Goal: Task Accomplishment & Management: Manage account settings

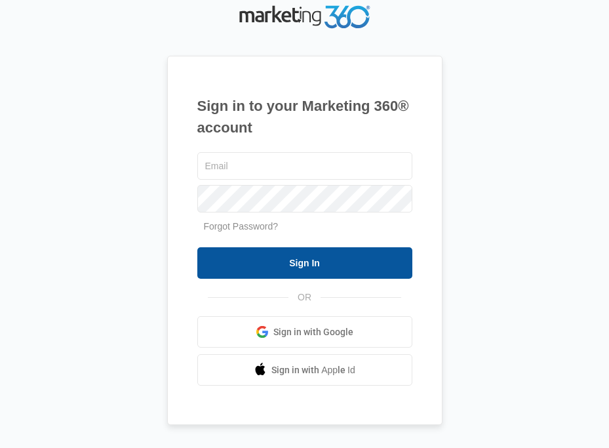
type input "gwlease2@vintage-corp.com"
click at [398, 261] on input "Sign In" at bounding box center [304, 262] width 215 height 31
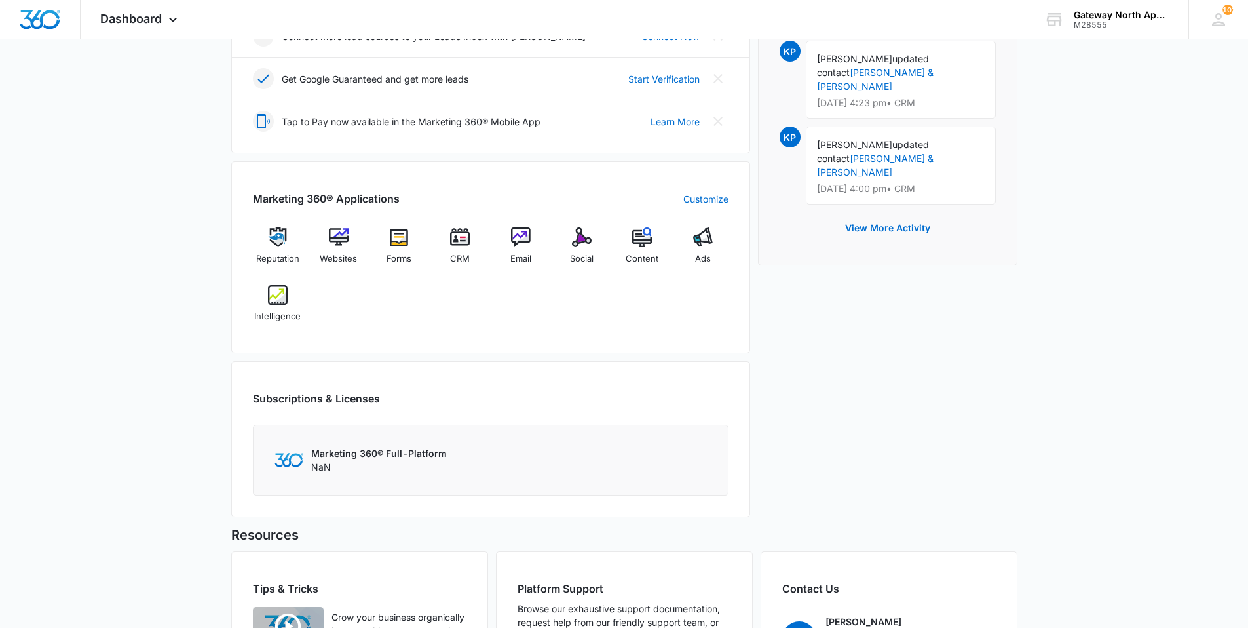
scroll to position [393, 0]
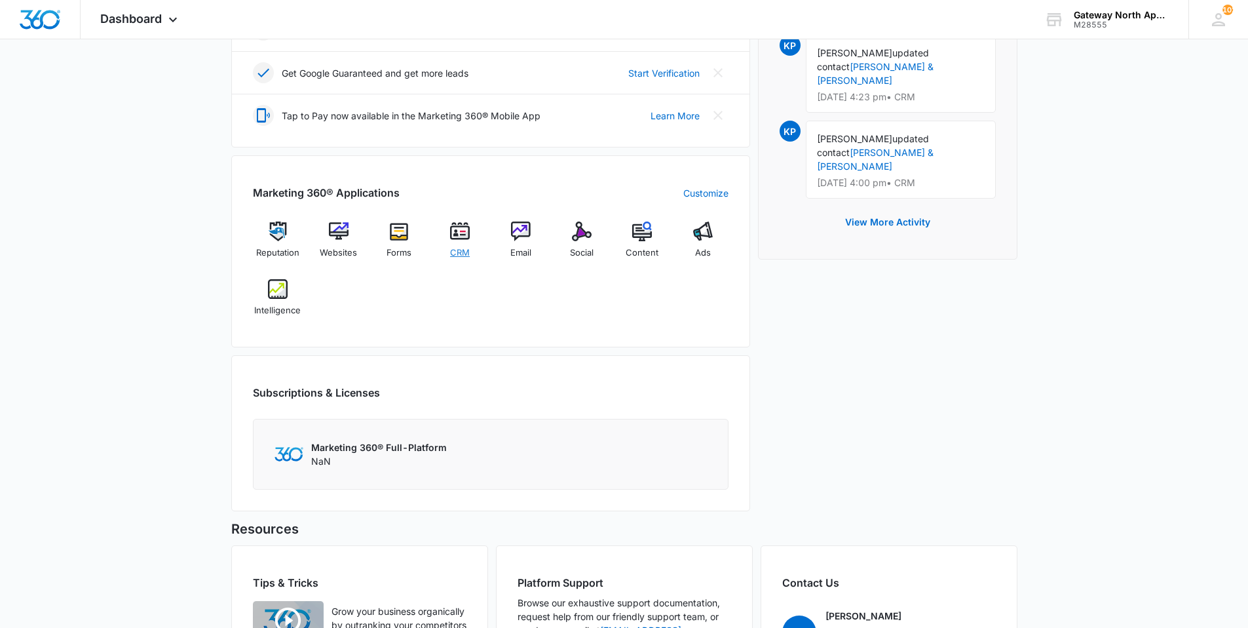
click at [463, 240] on img at bounding box center [460, 231] width 20 height 20
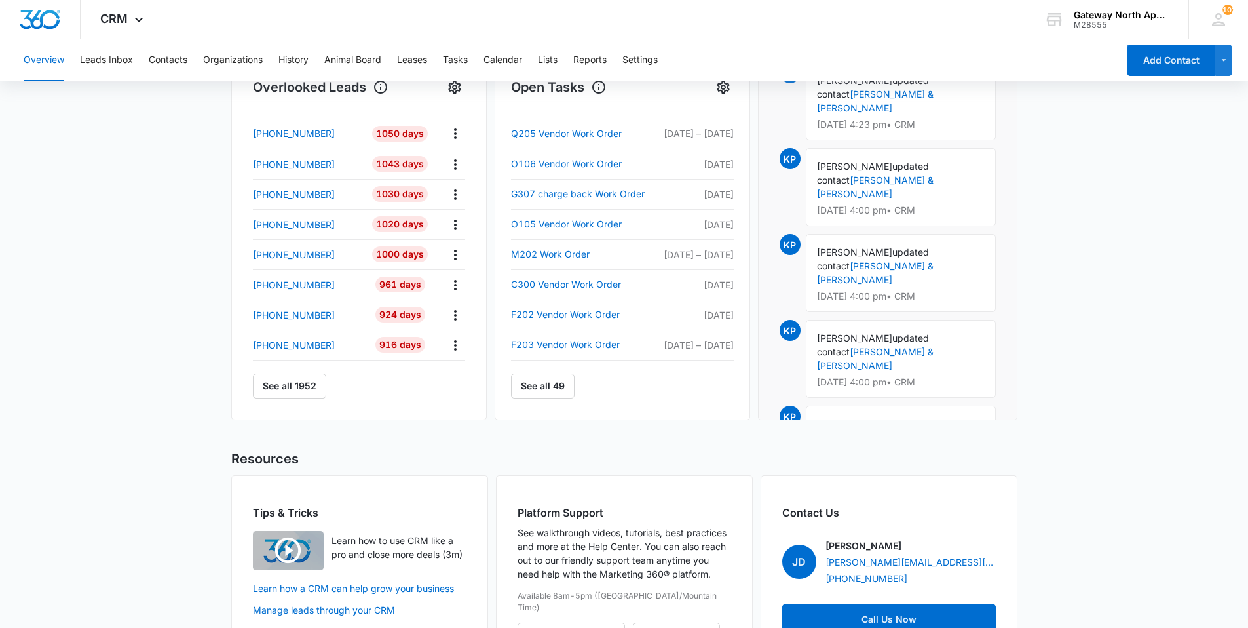
scroll to position [502, 0]
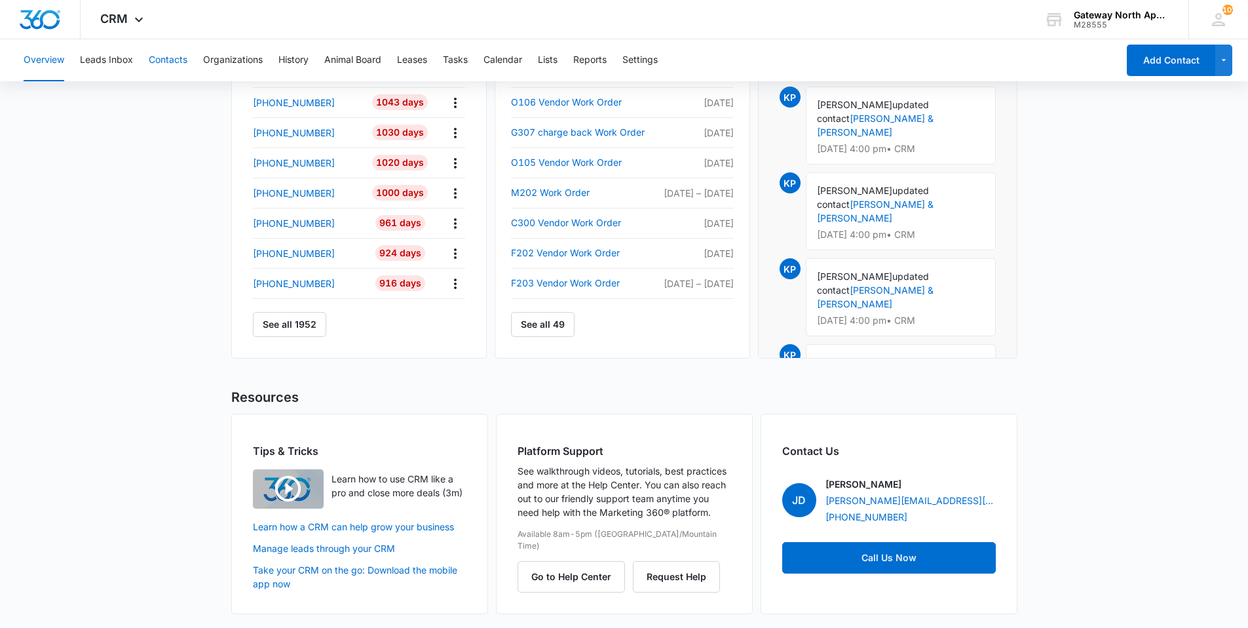
click at [185, 54] on button "Contacts" at bounding box center [168, 60] width 39 height 42
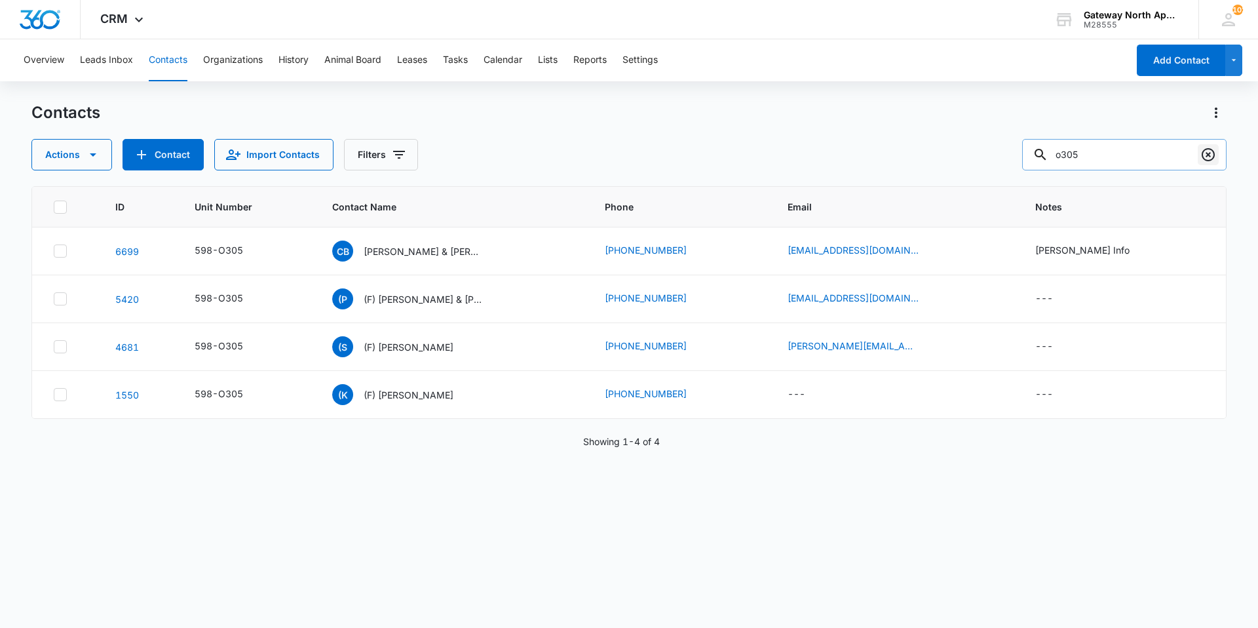
click at [608, 153] on icon "Clear" at bounding box center [1208, 154] width 13 height 13
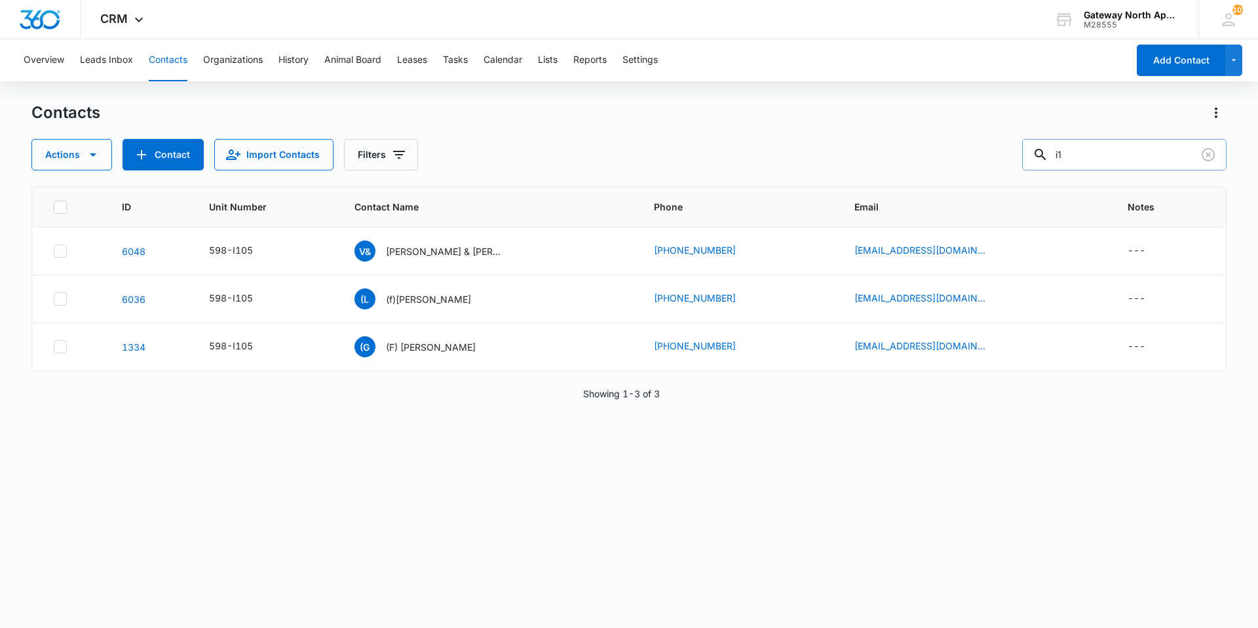
type input "i"
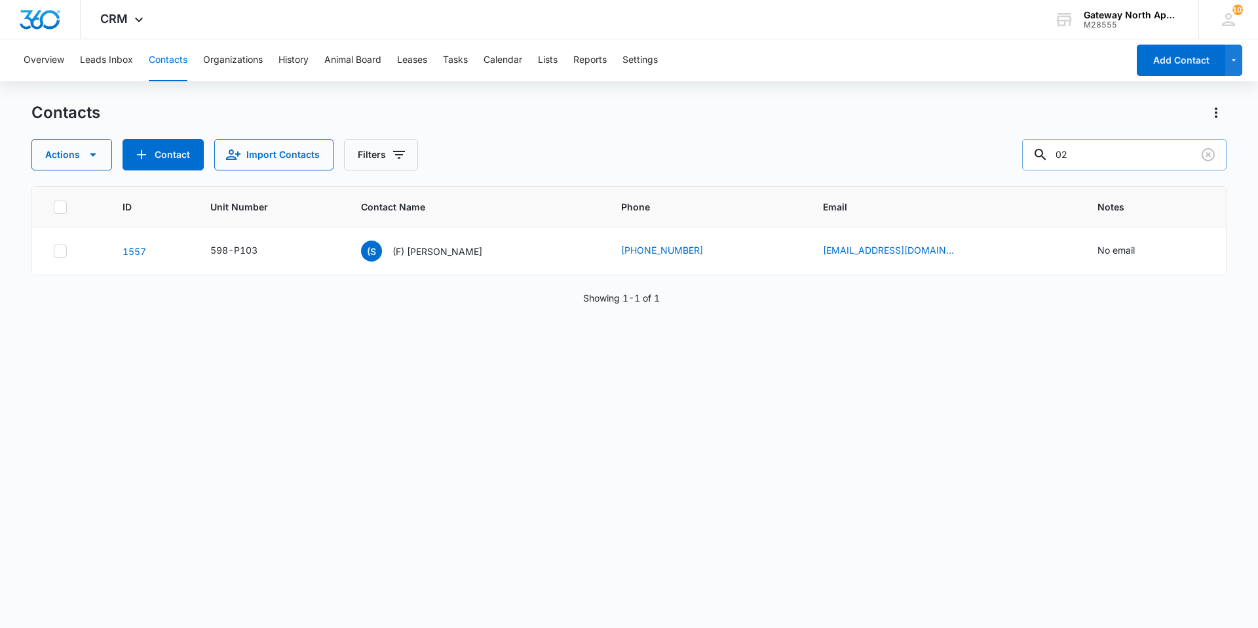
type input "0"
click at [608, 144] on input "text" at bounding box center [1134, 154] width 185 height 31
type input "o302"
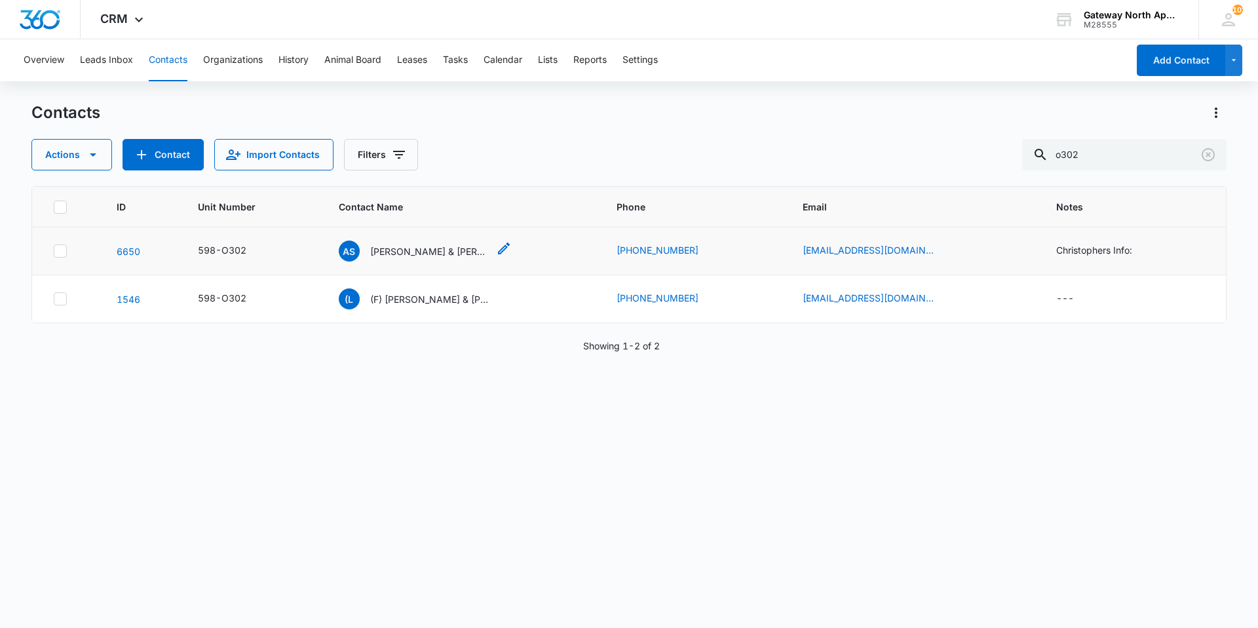
click at [450, 247] on p "[PERSON_NAME] & [PERSON_NAME]" at bounding box center [429, 251] width 118 height 14
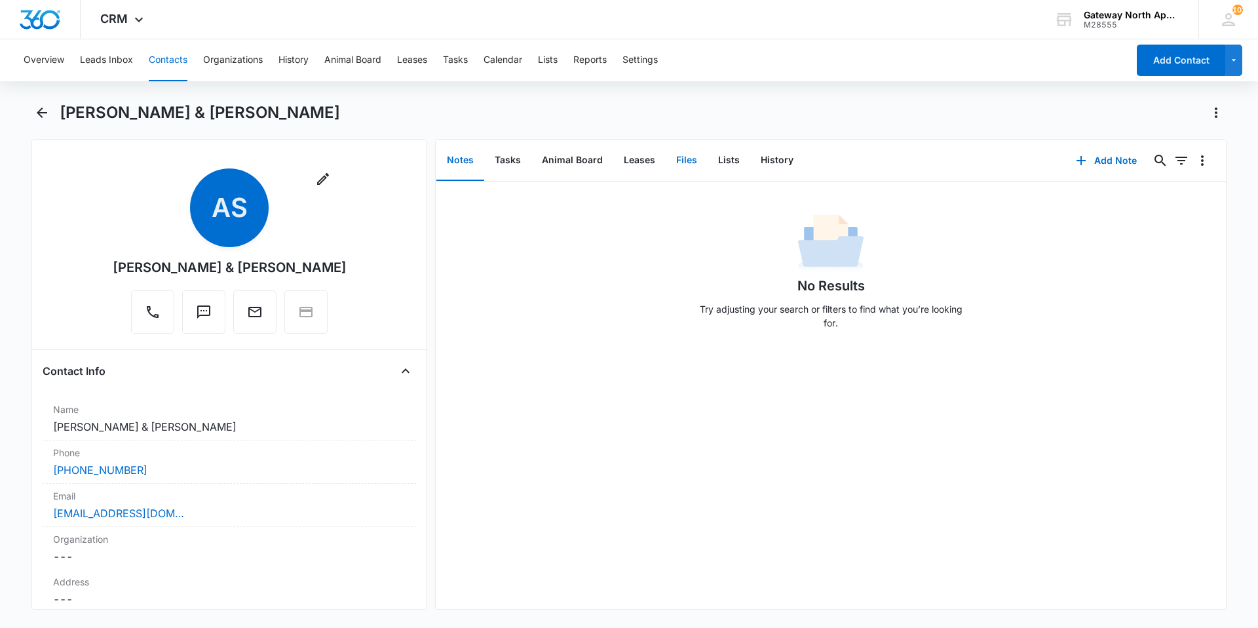
click at [608, 157] on button "Files" at bounding box center [687, 160] width 42 height 41
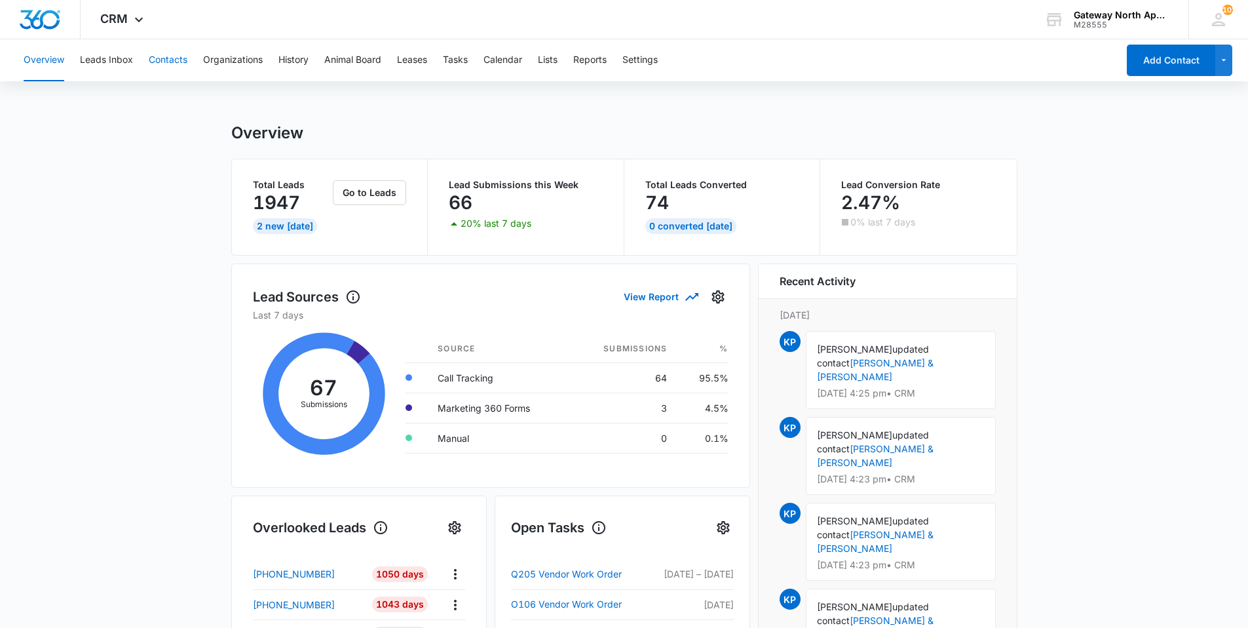
click at [157, 57] on button "Contacts" at bounding box center [168, 60] width 39 height 42
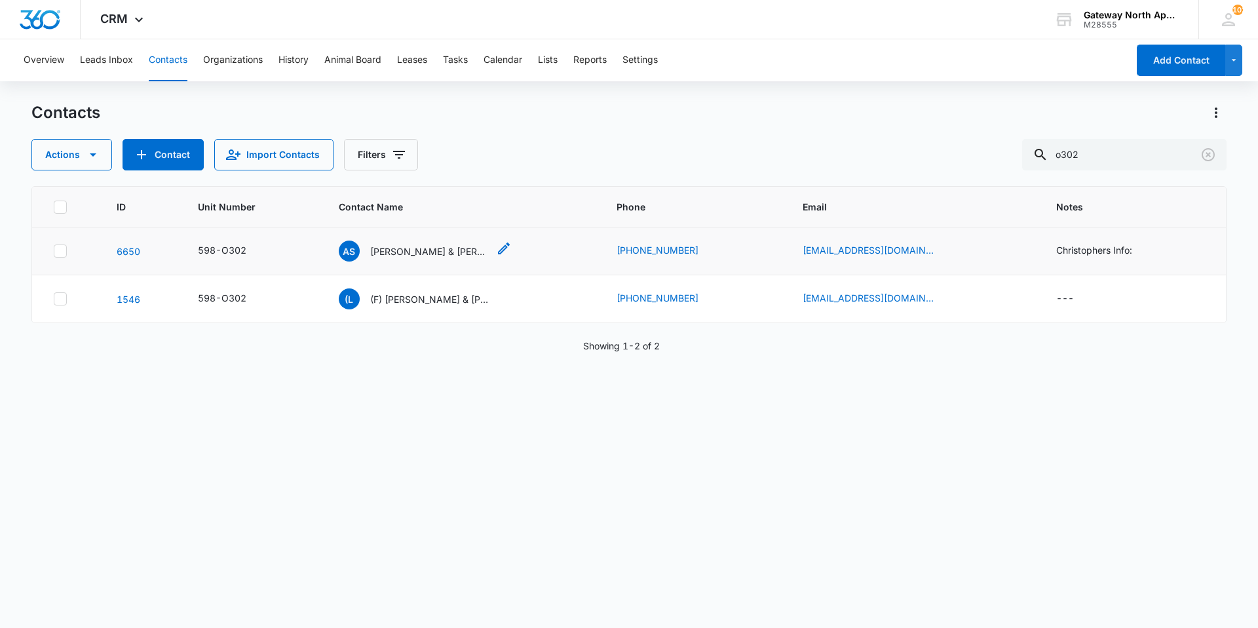
click at [425, 250] on p "Amanda Sathre & Christopher Robison" at bounding box center [429, 251] width 118 height 14
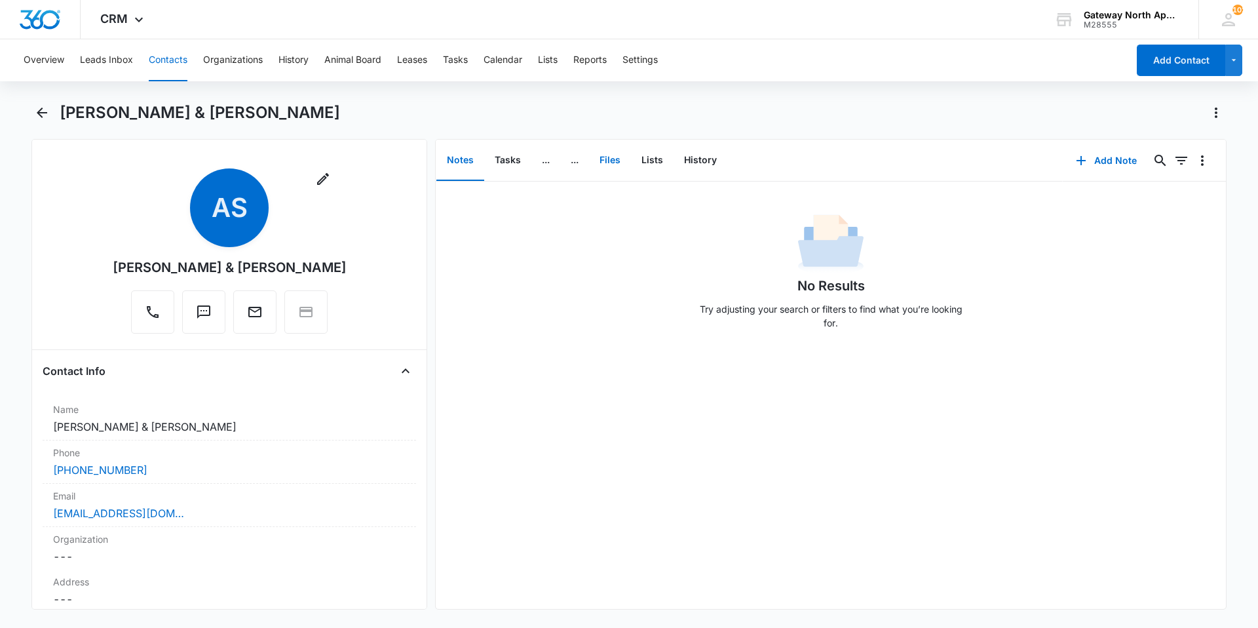
click at [599, 162] on button "Files" at bounding box center [610, 160] width 42 height 41
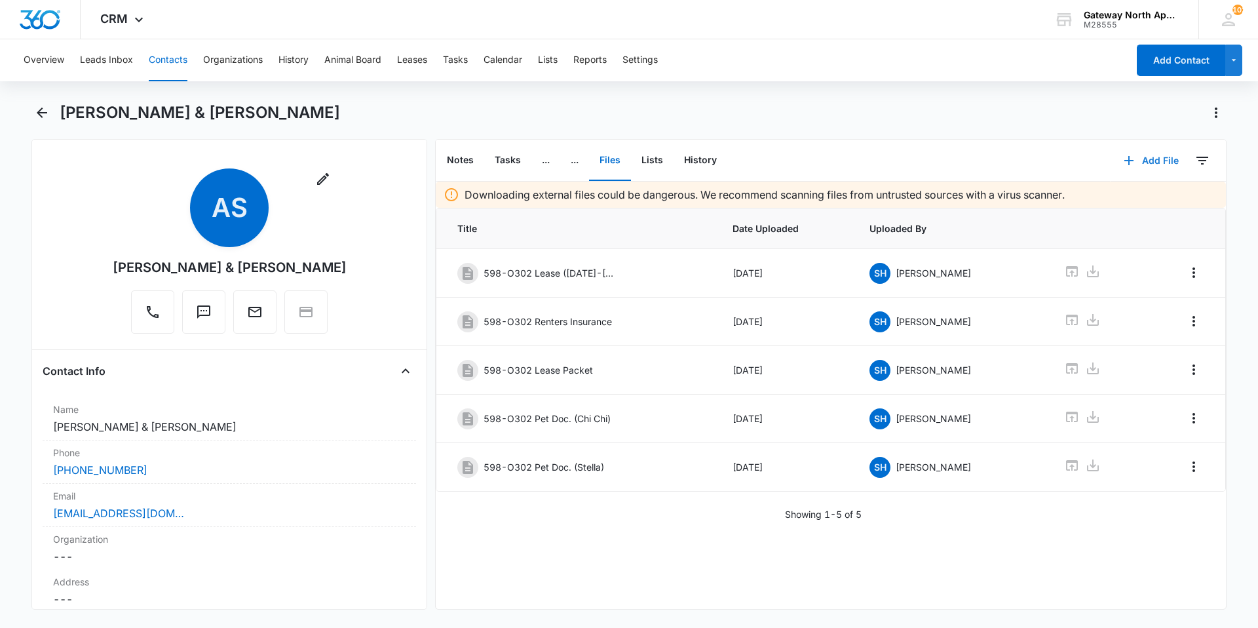
click at [608, 158] on button "Add File" at bounding box center [1151, 160] width 81 height 31
click at [608, 200] on div "Upload Files" at bounding box center [1133, 202] width 52 height 9
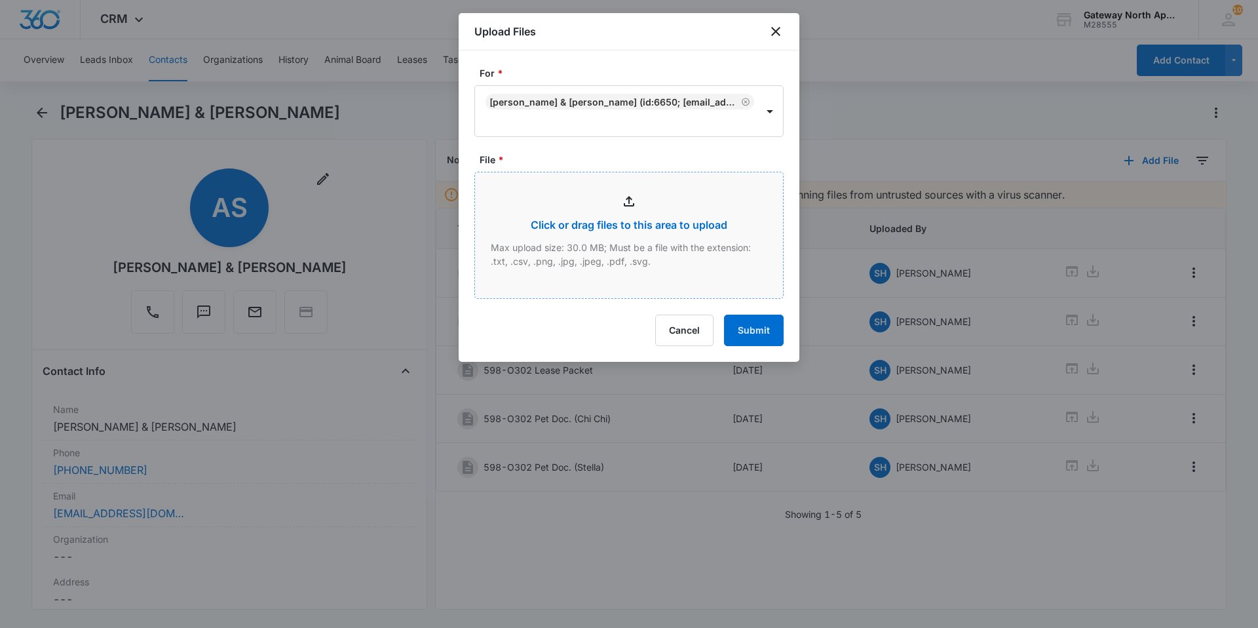
type input "C:\fakepath\Relinquishing O302 WD_09122025093807.pdf"
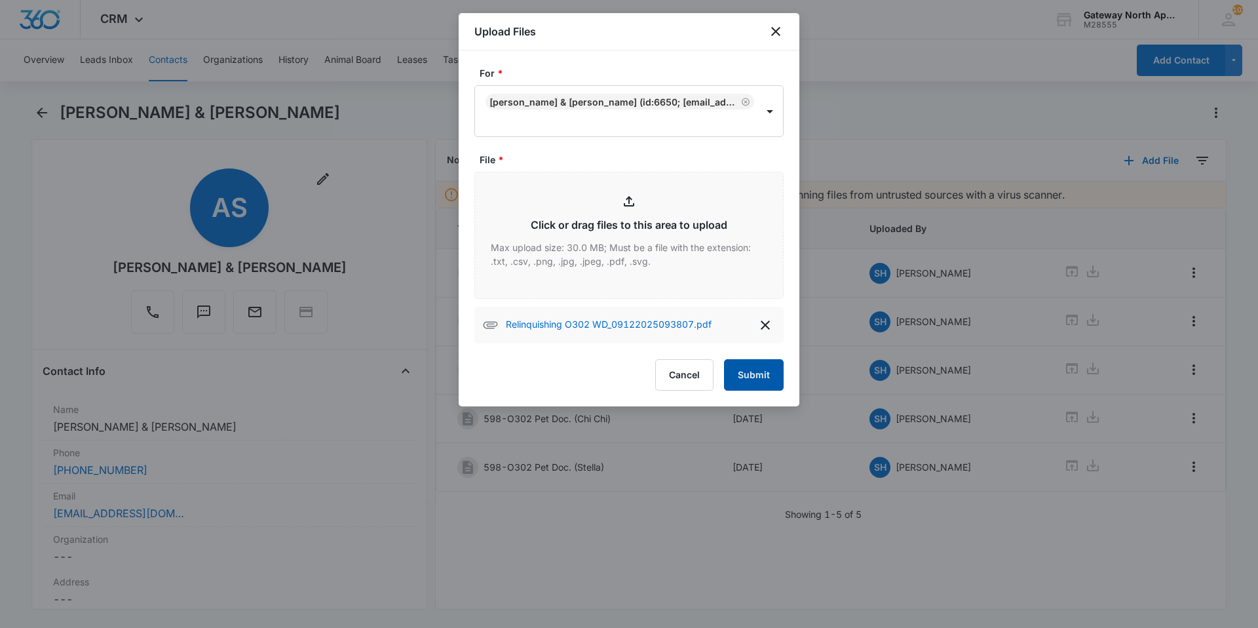
click at [608, 364] on button "Submit" at bounding box center [754, 374] width 60 height 31
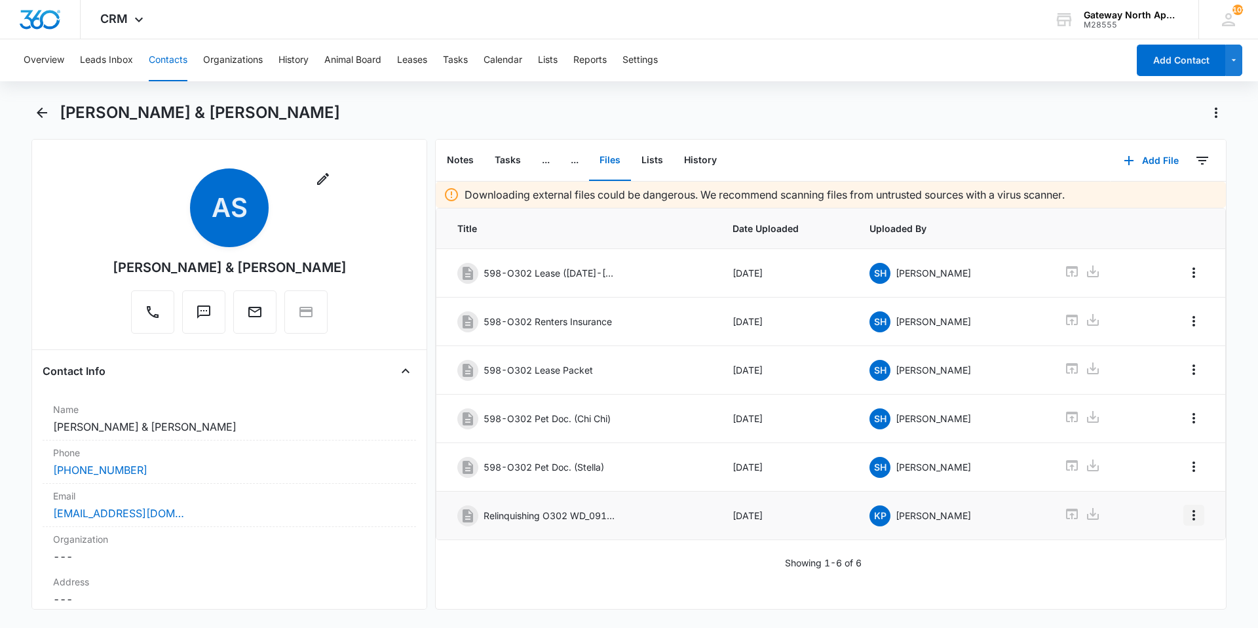
click at [608, 421] on icon "Overflow Menu" at bounding box center [1194, 515] width 3 height 10
click at [608, 421] on div "Edit" at bounding box center [1149, 551] width 28 height 9
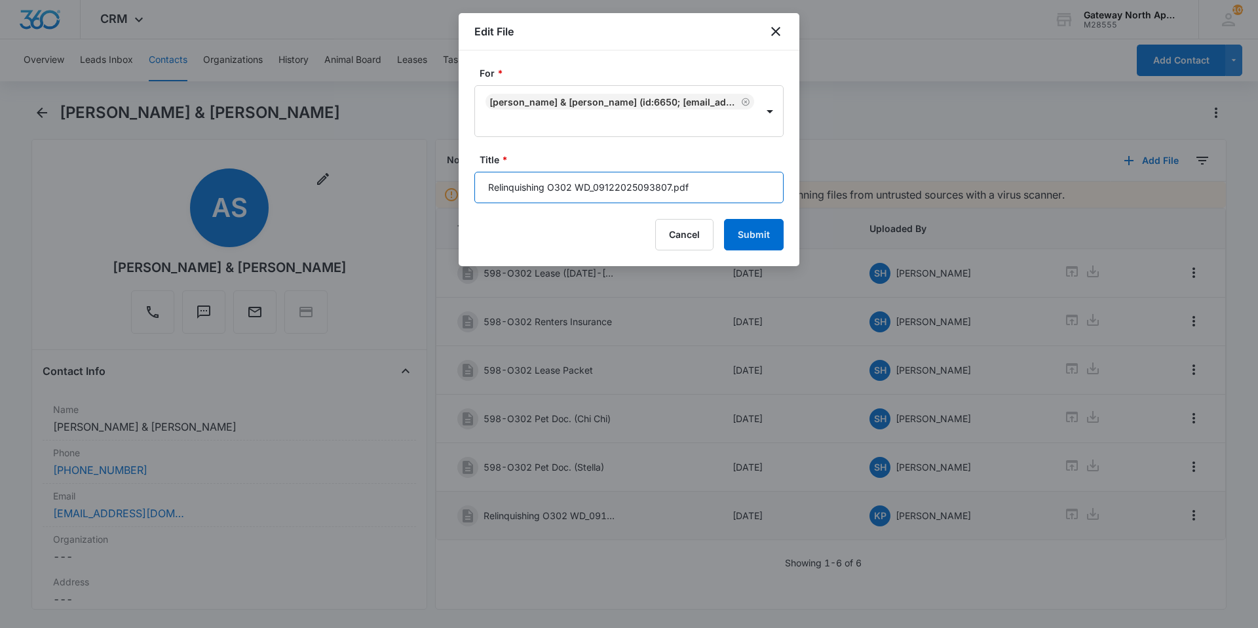
click at [608, 188] on input "Relinquishing O302 WD_09122025093807.pdf" at bounding box center [628, 187] width 309 height 31
click at [486, 185] on input "Relinquishing W/D" at bounding box center [628, 187] width 309 height 31
click at [608, 189] on input "598-O302 Relinquishing W/D" at bounding box center [628, 187] width 309 height 31
type input "598-O302 Relinquishing W/D 9/12/25"
click at [608, 240] on button "Submit" at bounding box center [754, 234] width 60 height 31
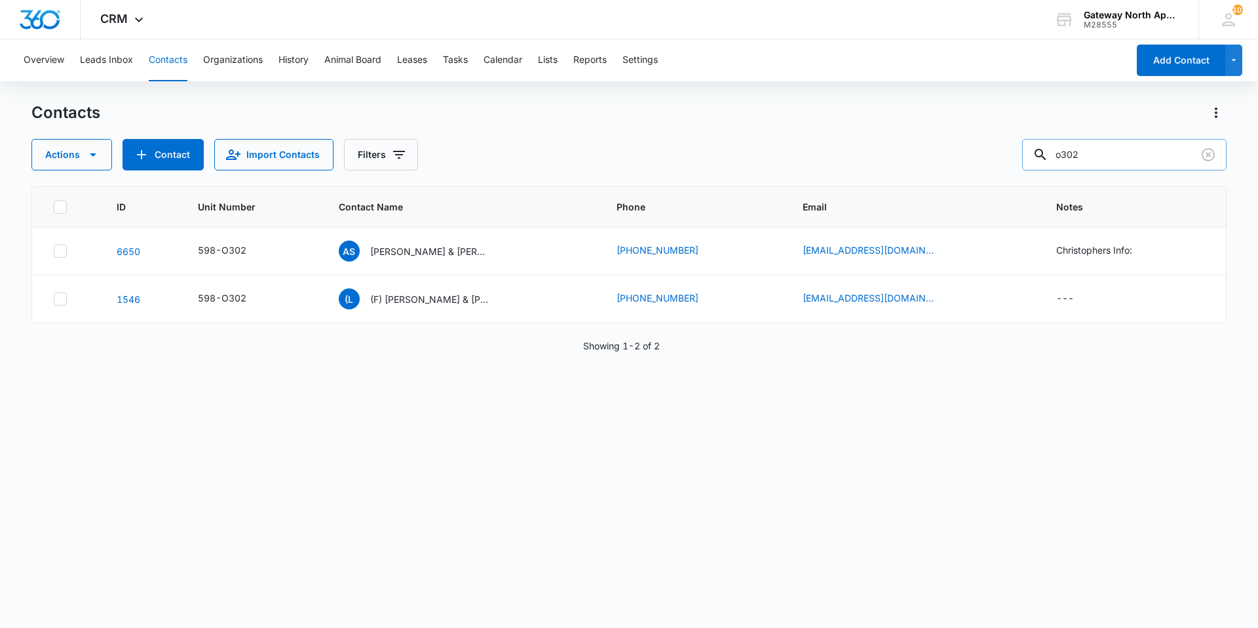
click at [608, 154] on input "o302" at bounding box center [1124, 154] width 204 height 31
type input "o"
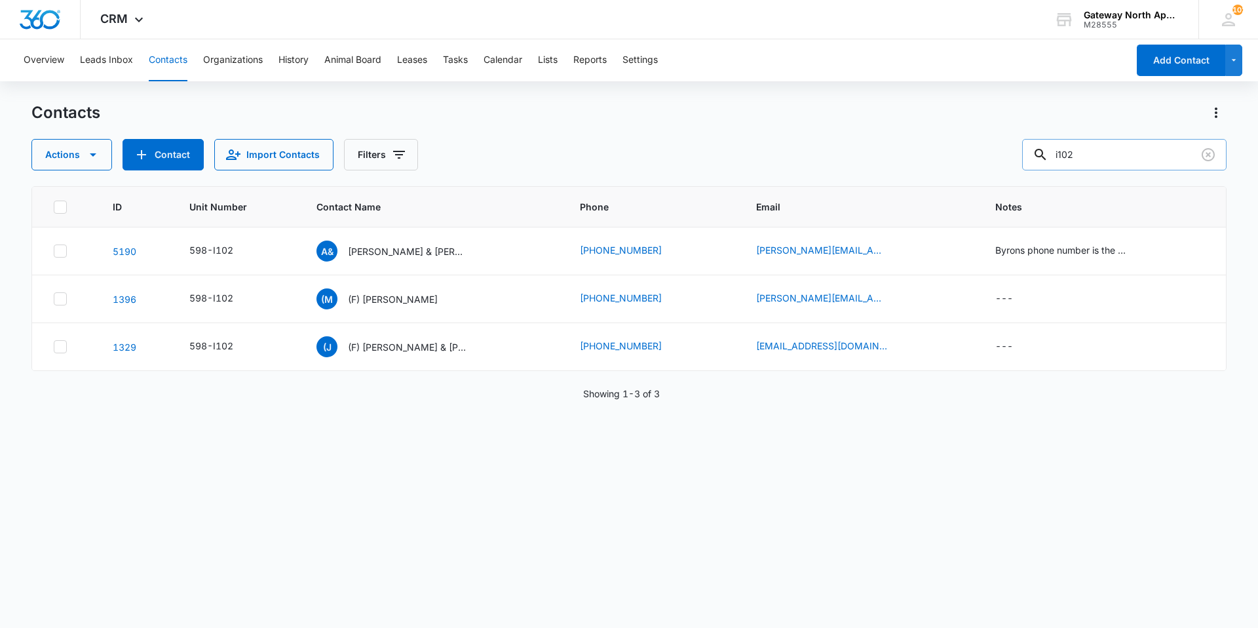
click at [608, 151] on input "i102" at bounding box center [1124, 154] width 204 height 31
type input "i"
type input "I"
click at [608, 163] on input "text" at bounding box center [1134, 154] width 185 height 31
type input "I101"
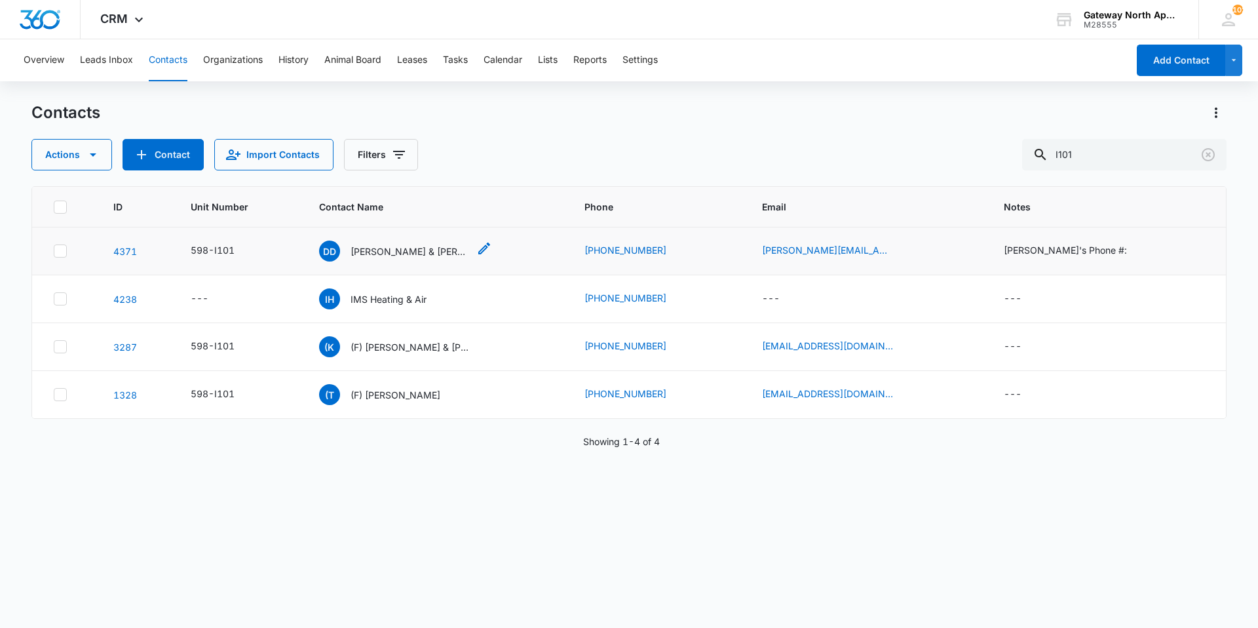
click at [389, 247] on p "Daniel Dobrowski & Myranda Lashay Nelson" at bounding box center [410, 251] width 118 height 14
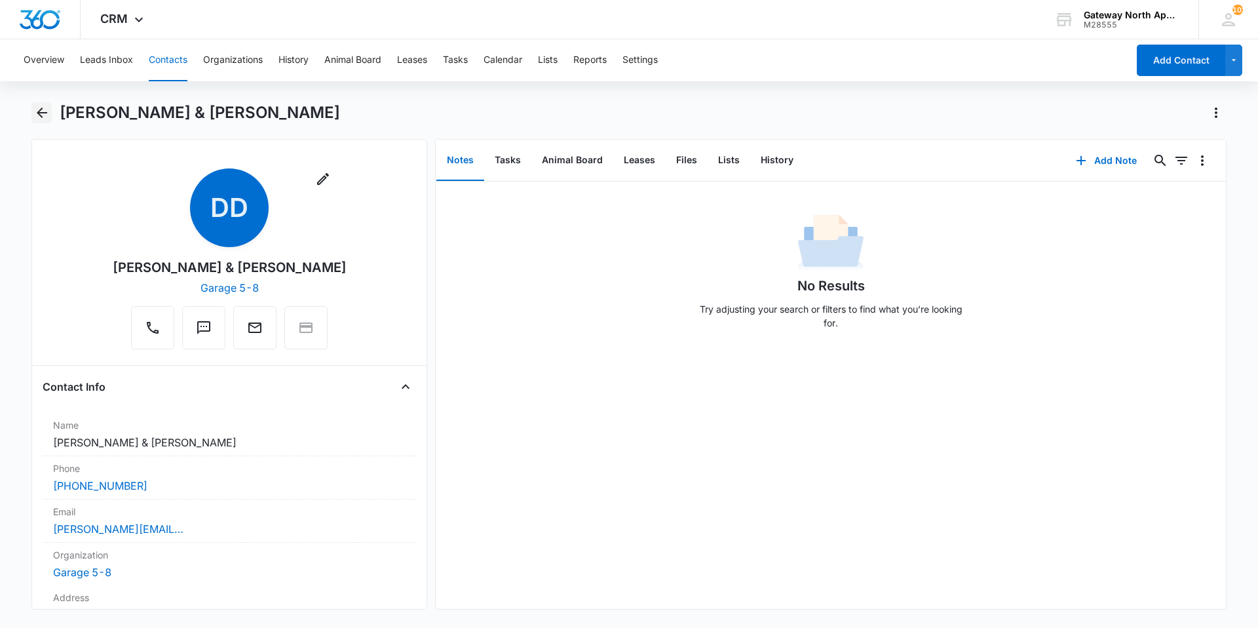
click at [49, 113] on icon "Back" at bounding box center [42, 113] width 16 height 16
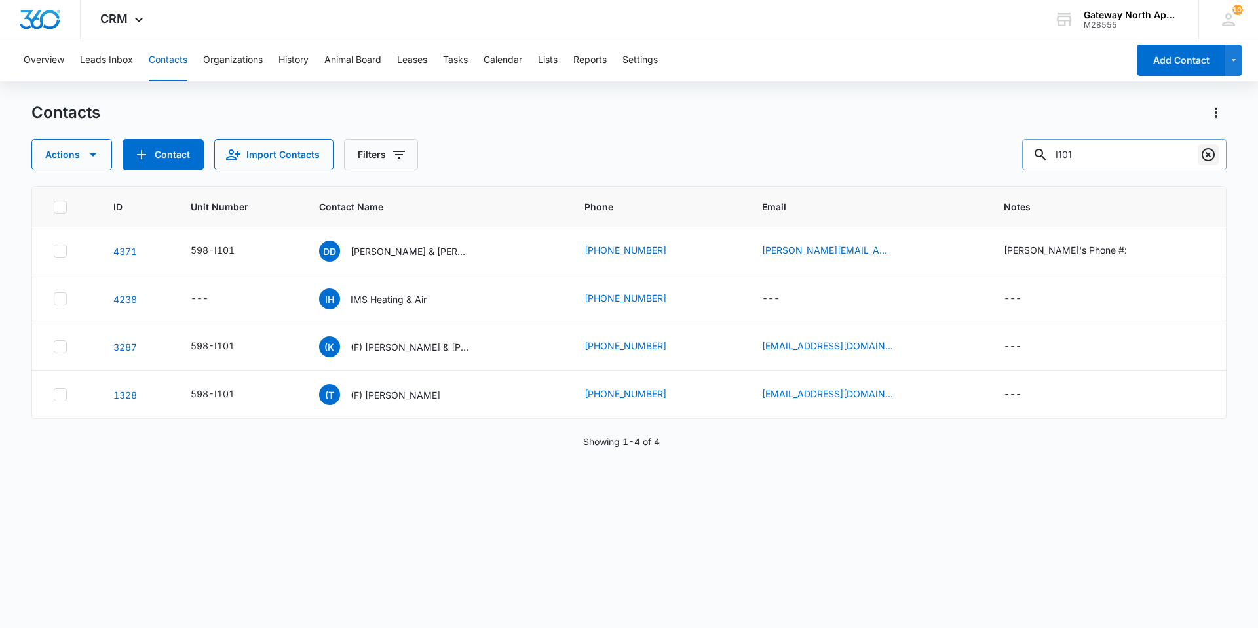
click at [608, 159] on icon "Clear" at bounding box center [1208, 155] width 16 height 16
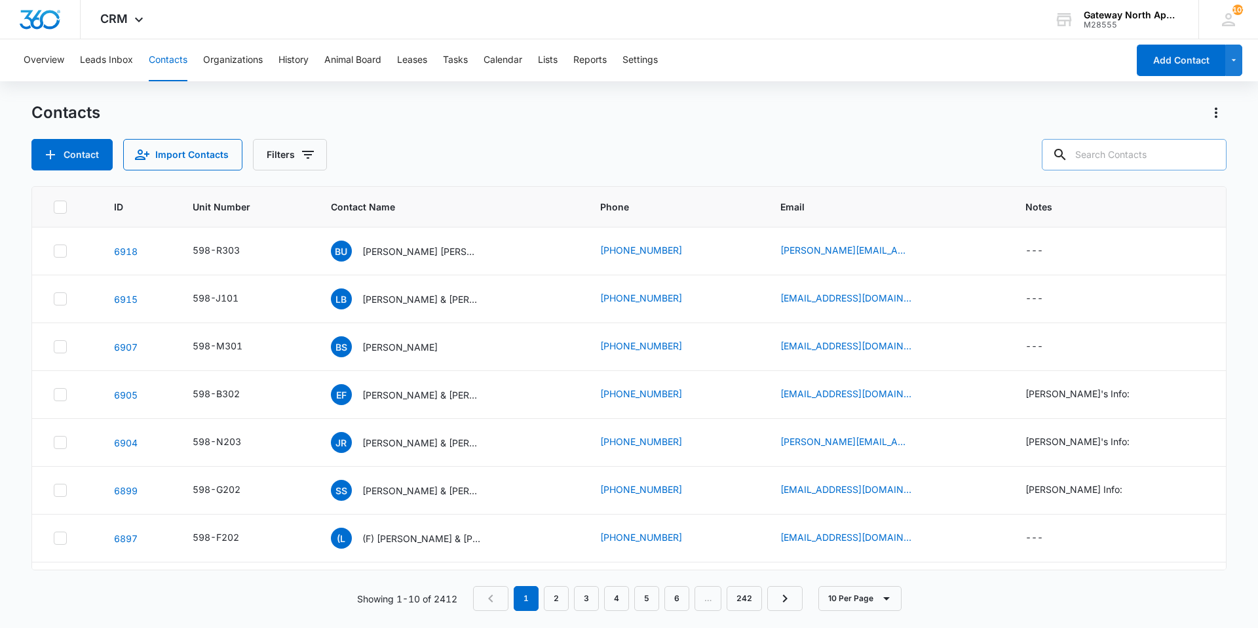
click at [608, 157] on input "text" at bounding box center [1134, 154] width 185 height 31
type input "k102"
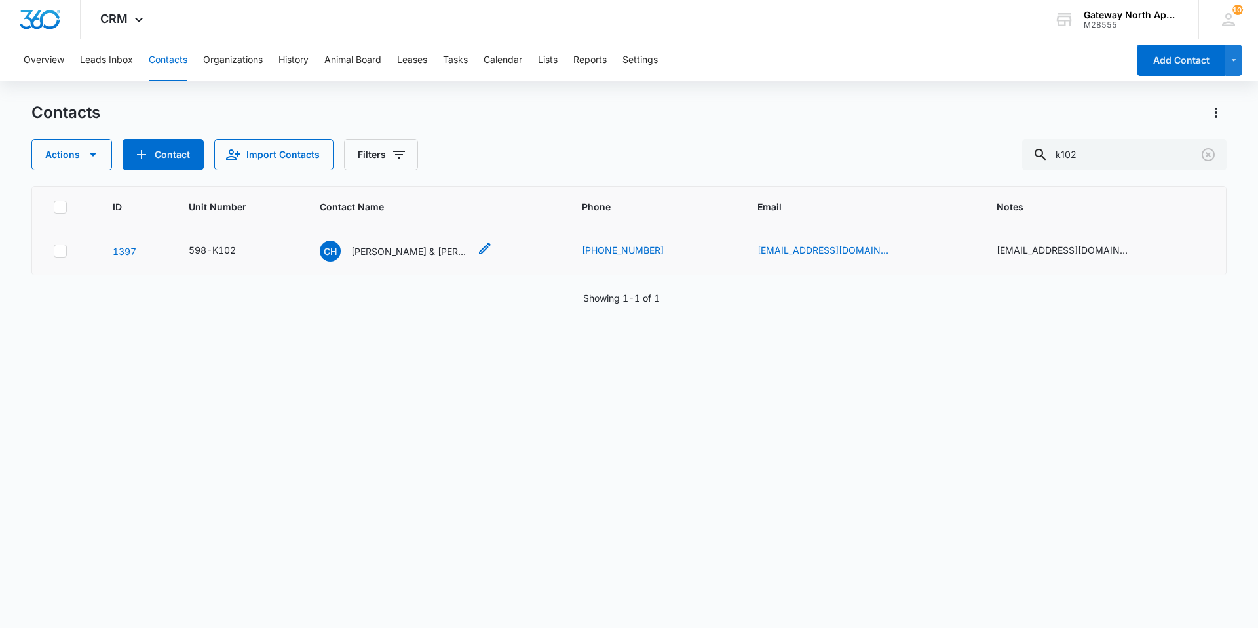
click at [418, 252] on p "Carl, Heather & Charisma Deering" at bounding box center [410, 251] width 118 height 14
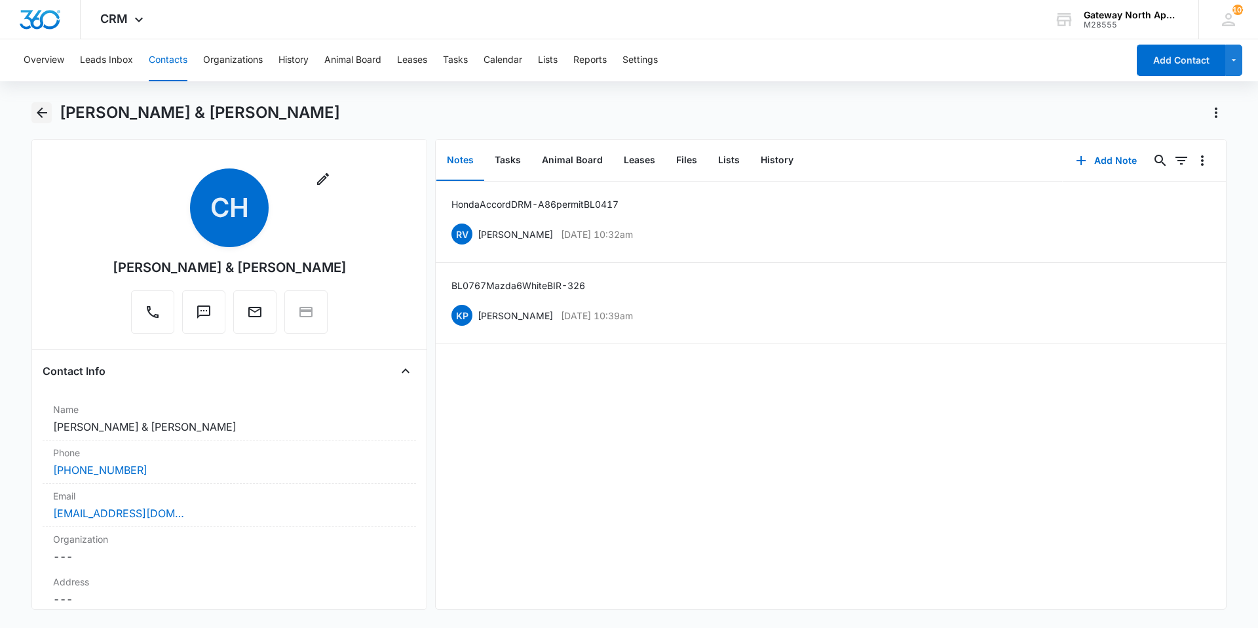
click at [36, 107] on icon "Back" at bounding box center [42, 113] width 16 height 16
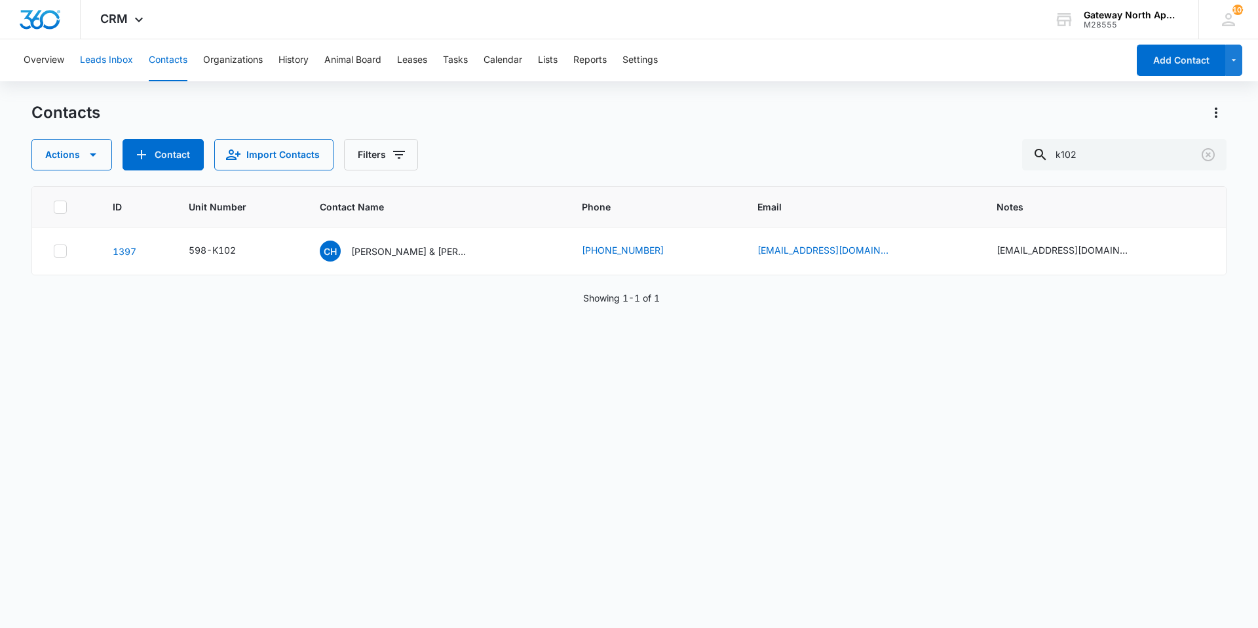
click at [120, 61] on button "Leads Inbox" at bounding box center [106, 60] width 53 height 42
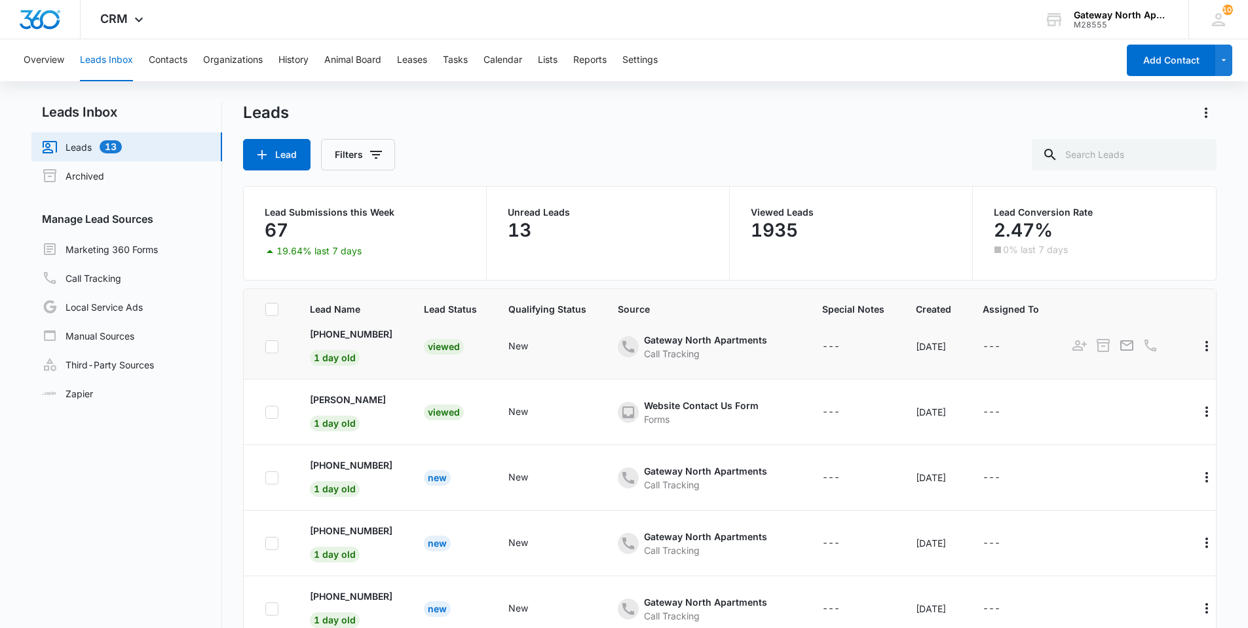
scroll to position [262, 0]
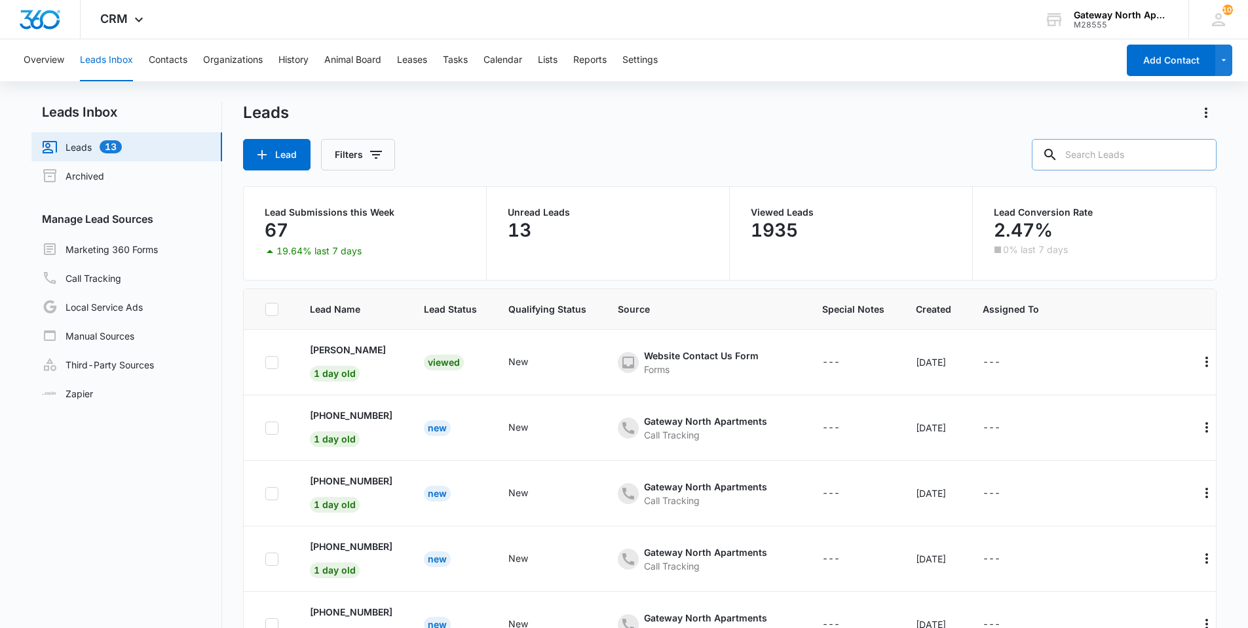
click at [608, 144] on input "text" at bounding box center [1124, 154] width 185 height 31
type input "a201"
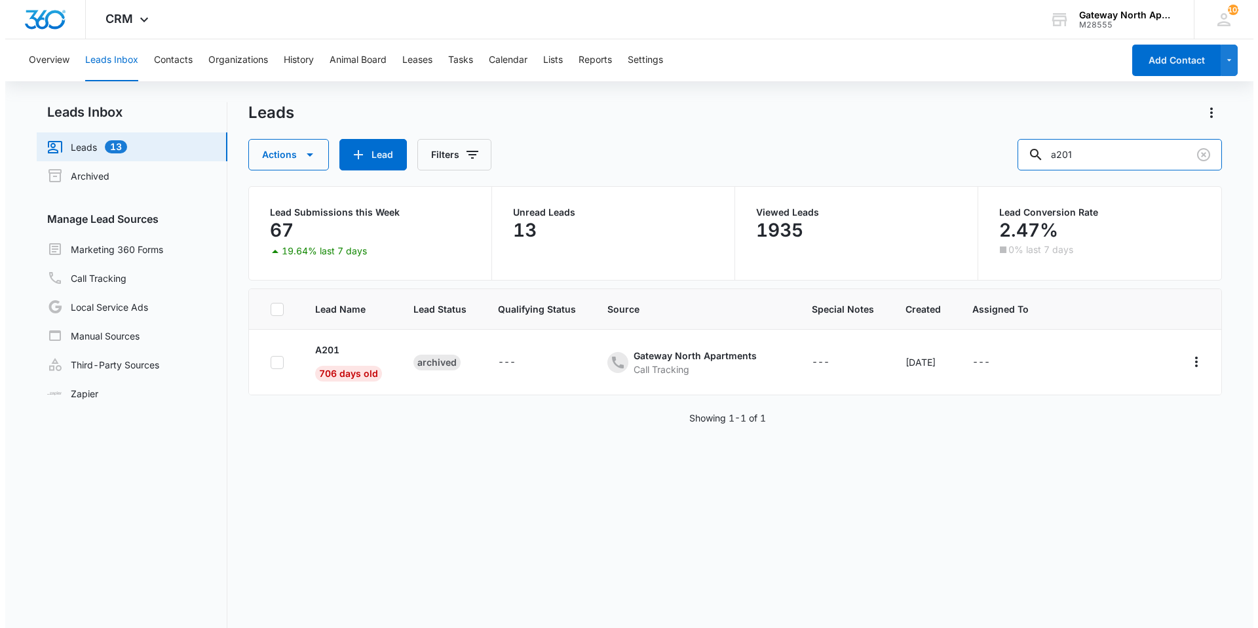
scroll to position [0, 0]
click at [169, 65] on button "Contacts" at bounding box center [168, 60] width 39 height 42
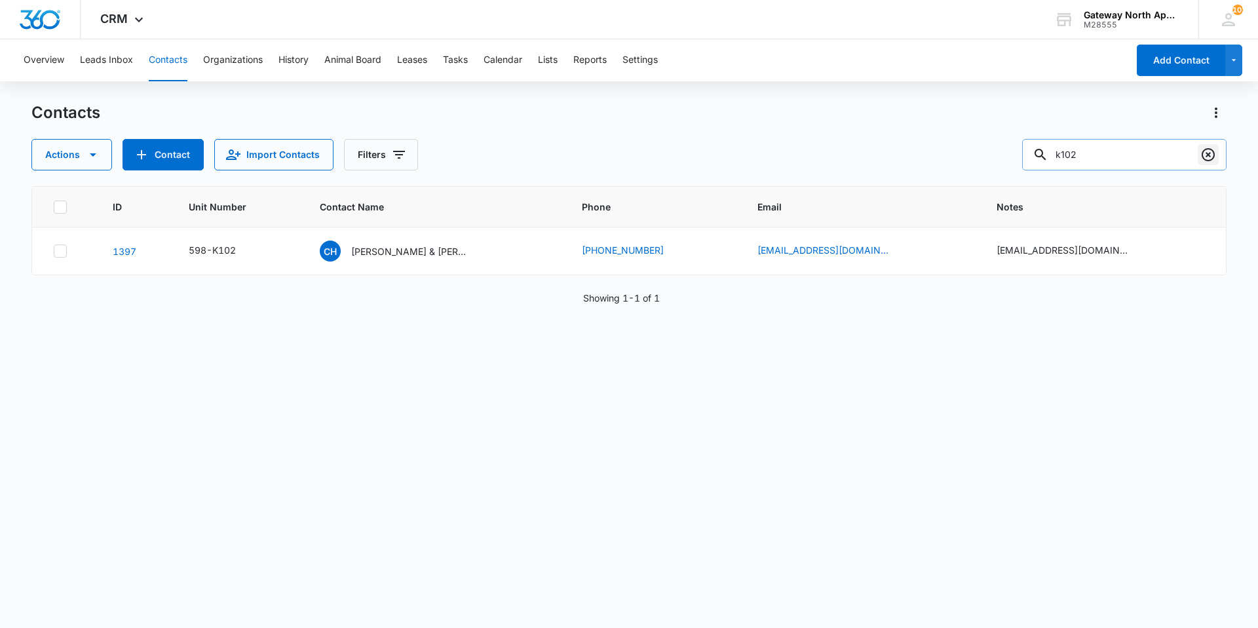
click at [608, 158] on icon "Clear" at bounding box center [1208, 155] width 16 height 16
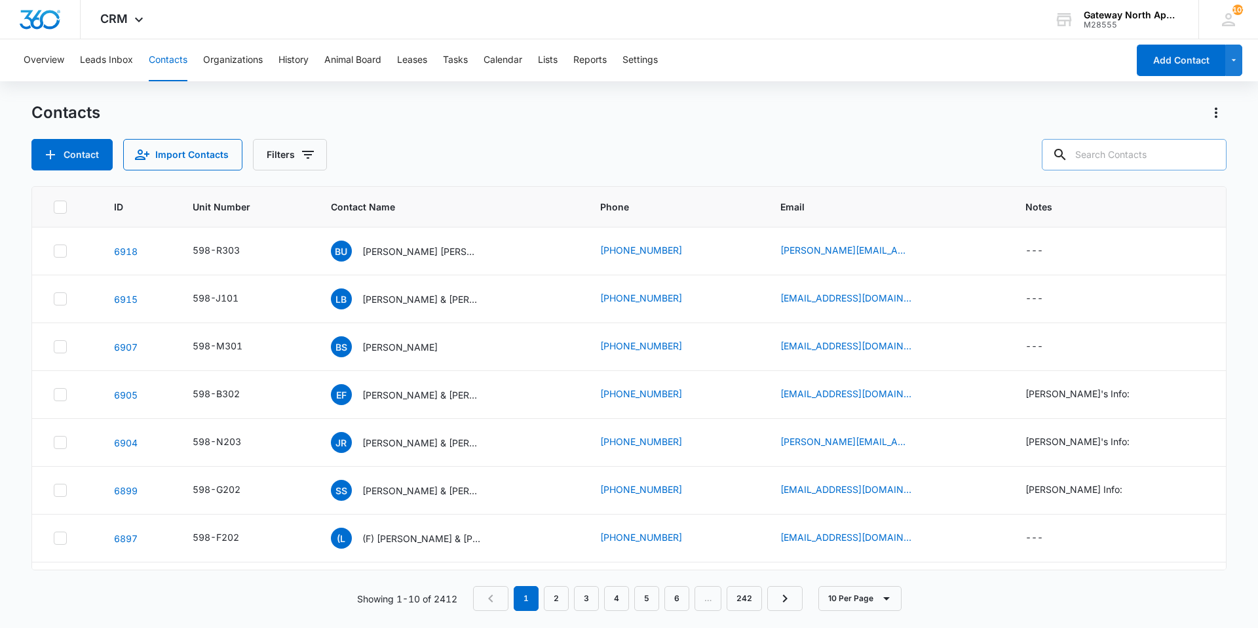
click at [608, 162] on input "text" at bounding box center [1134, 154] width 185 height 31
type input "A201"
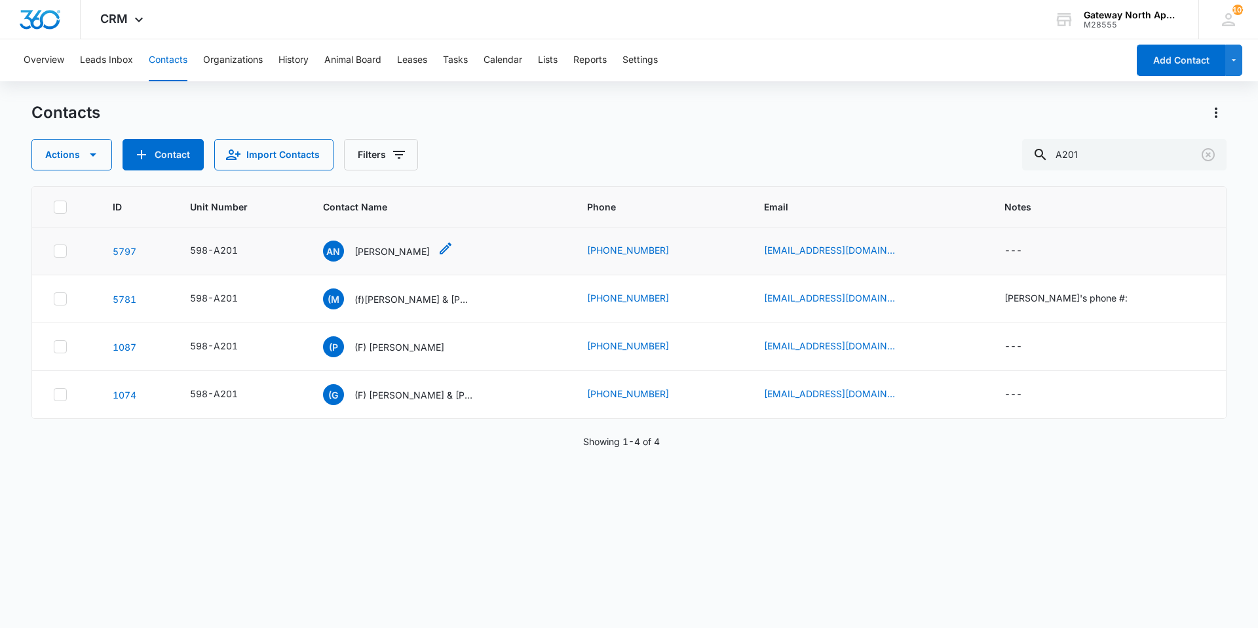
click at [412, 250] on p "Abigail Nothhaft" at bounding box center [391, 251] width 75 height 14
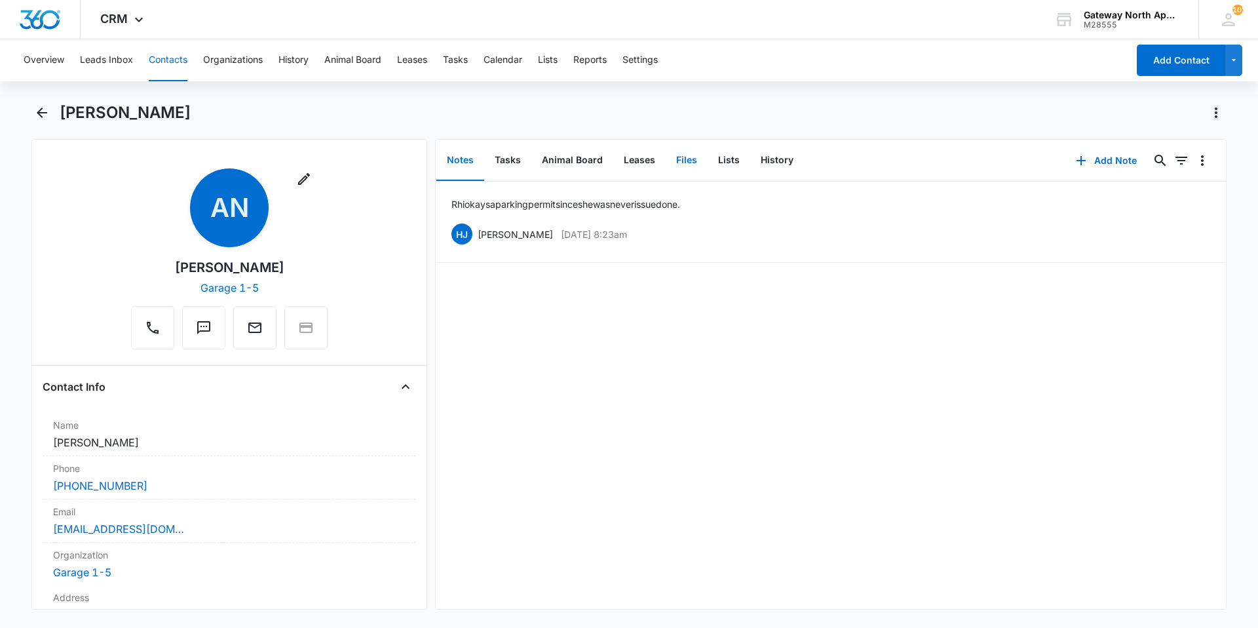
click at [608, 160] on button "Files" at bounding box center [687, 160] width 42 height 41
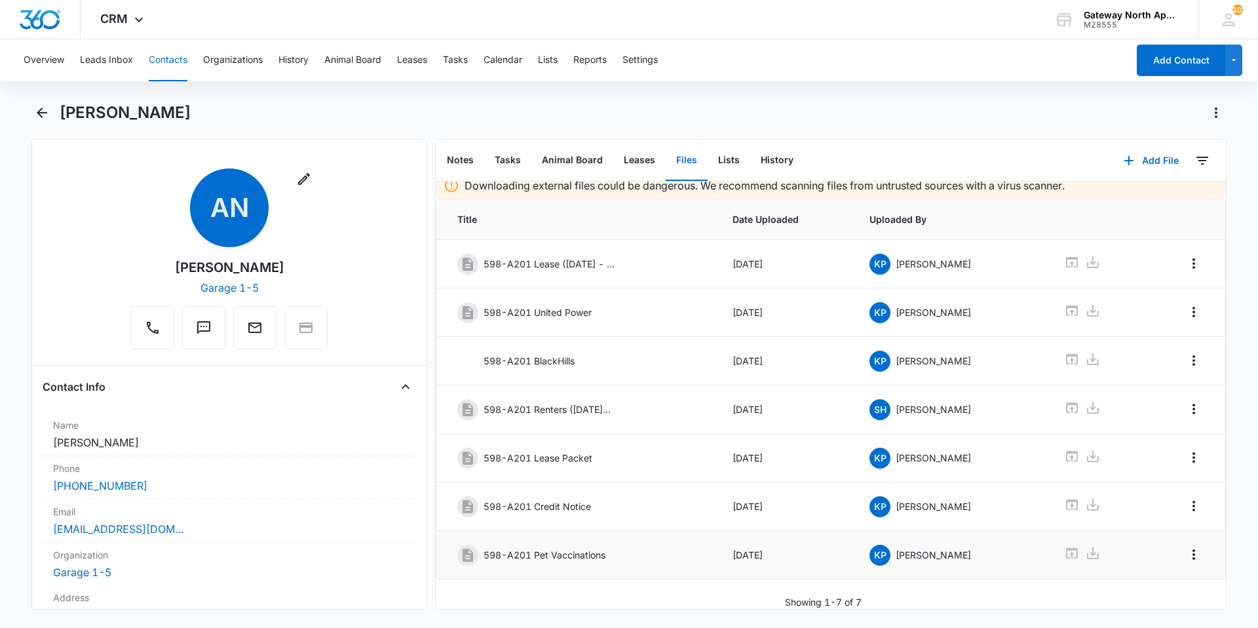
scroll to position [19, 0]
click at [608, 421] on icon at bounding box center [1072, 553] width 12 height 10
click at [608, 254] on icon at bounding box center [1072, 262] width 16 height 16
